Goal: Task Accomplishment & Management: Use online tool/utility

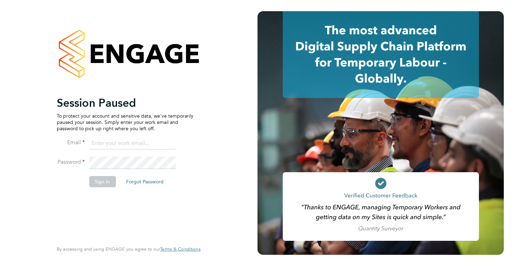
click at [122, 141] on input at bounding box center [132, 143] width 86 height 13
type input "[PERSON_NAME][EMAIL_ADDRESS][DOMAIN_NAME]"
click at [99, 186] on button "Sign In" at bounding box center [102, 181] width 27 height 11
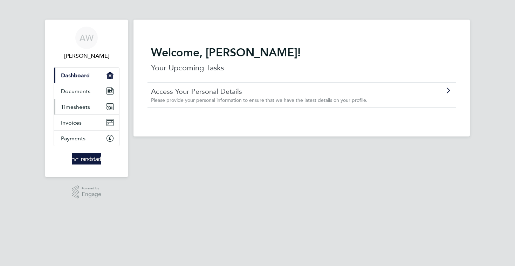
click at [80, 108] on span "Timesheets" at bounding box center [75, 107] width 29 height 7
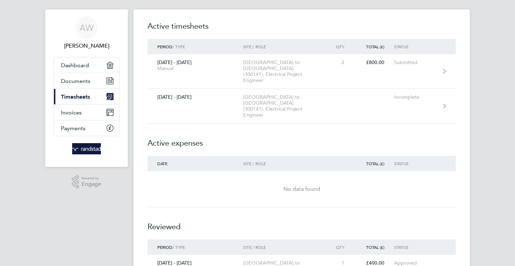
scroll to position [4, 0]
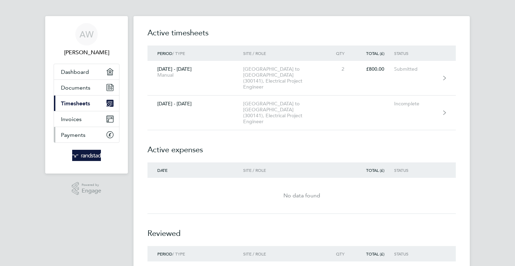
click at [74, 133] on span "Payments" at bounding box center [73, 135] width 25 height 7
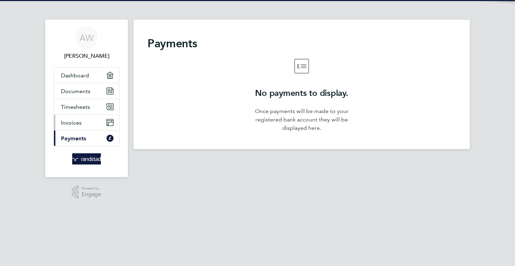
click at [72, 121] on span "Invoices" at bounding box center [71, 122] width 21 height 7
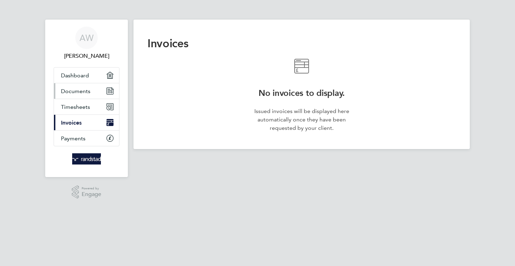
click at [74, 95] on link "Documents" at bounding box center [86, 90] width 65 height 15
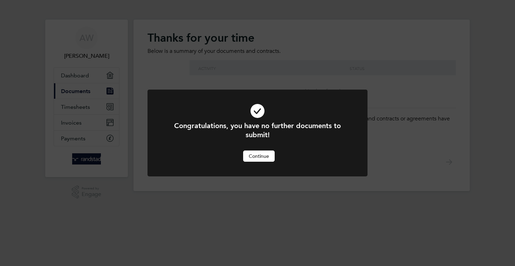
click at [259, 158] on button "Continue" at bounding box center [259, 156] width 32 height 11
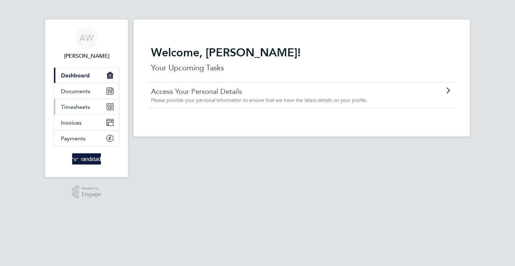
click at [72, 109] on span "Timesheets" at bounding box center [75, 107] width 29 height 7
